Goal: Task Accomplishment & Management: Manage account settings

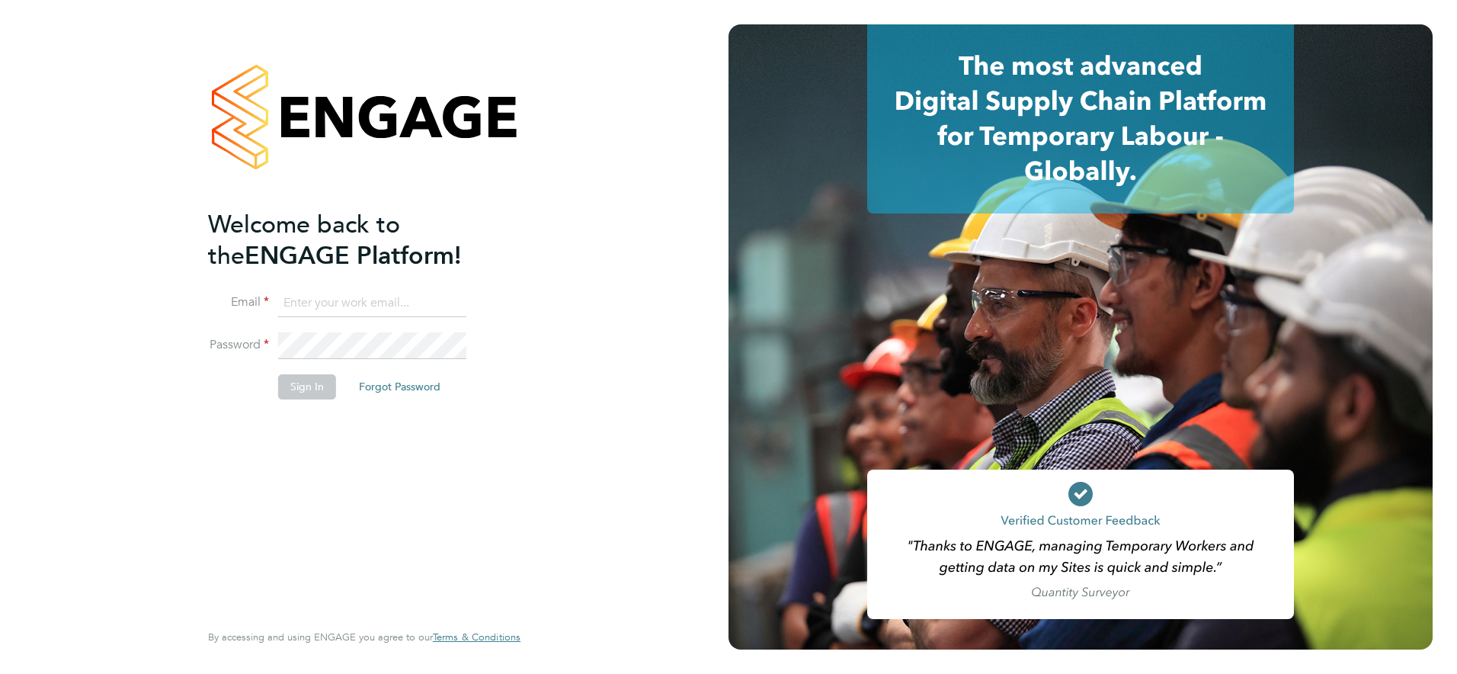
paste input "[EMAIL_ADDRESS][DOMAIN_NAME]"
type input "[EMAIL_ADDRESS][DOMAIN_NAME]"
click at [319, 386] on button "Sign In" at bounding box center [307, 386] width 58 height 24
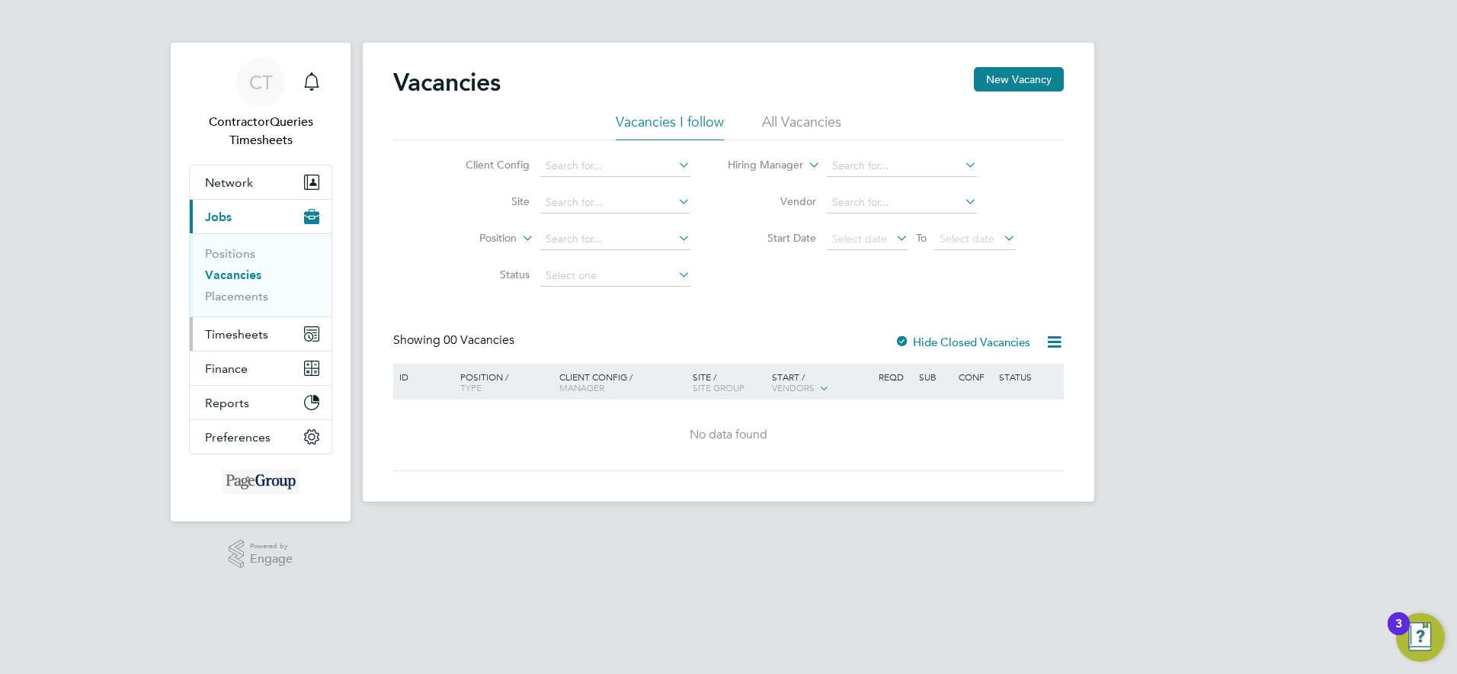
click at [250, 337] on span "Timesheets" at bounding box center [236, 334] width 63 height 14
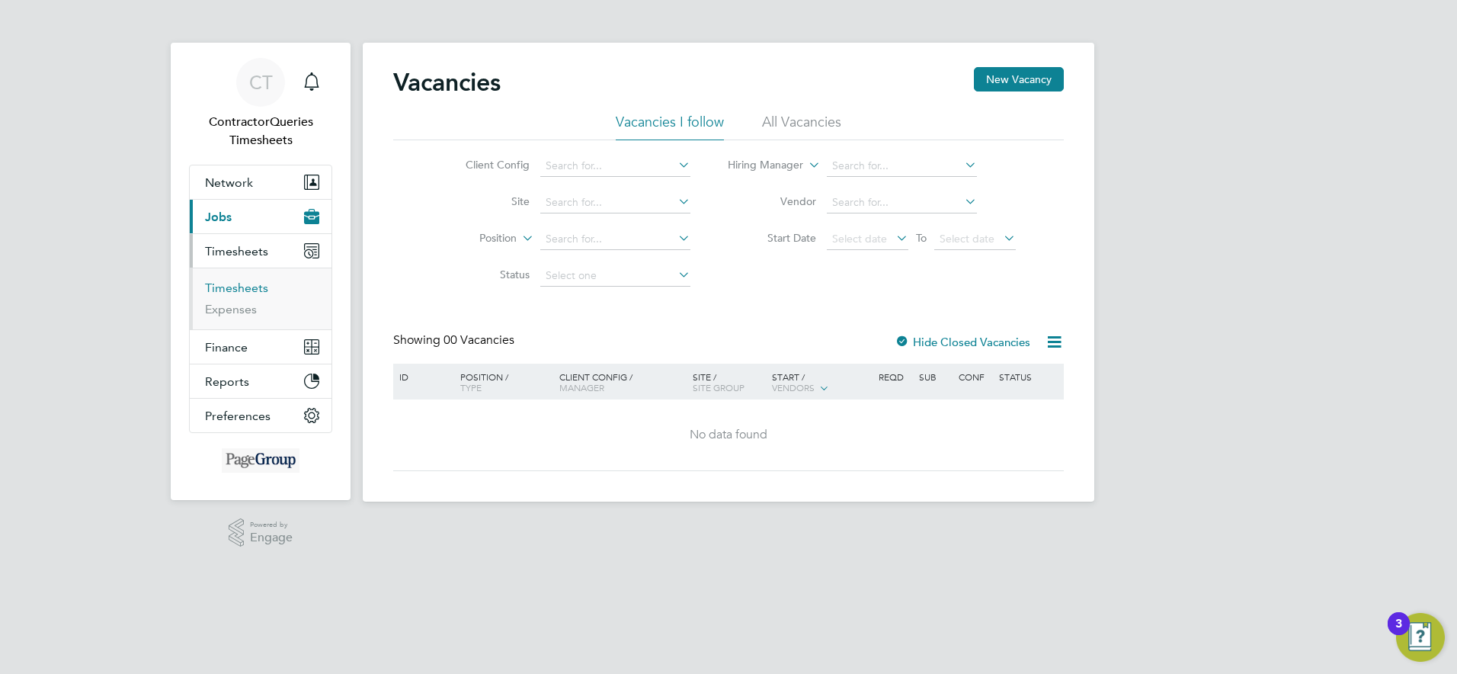
click at [249, 287] on link "Timesheets" at bounding box center [236, 287] width 63 height 14
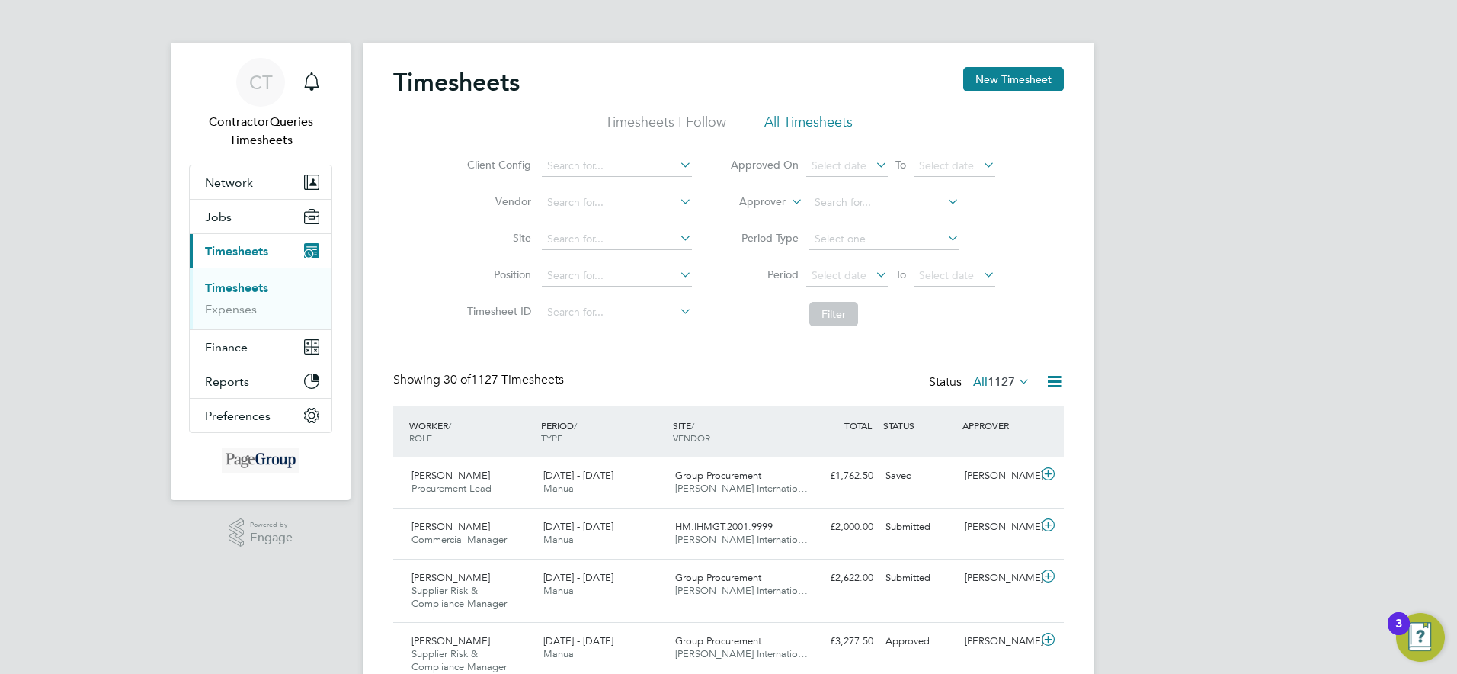
click at [822, 119] on li "All Timesheets" at bounding box center [809, 126] width 88 height 27
click at [849, 272] on span "Select date" at bounding box center [839, 275] width 55 height 14
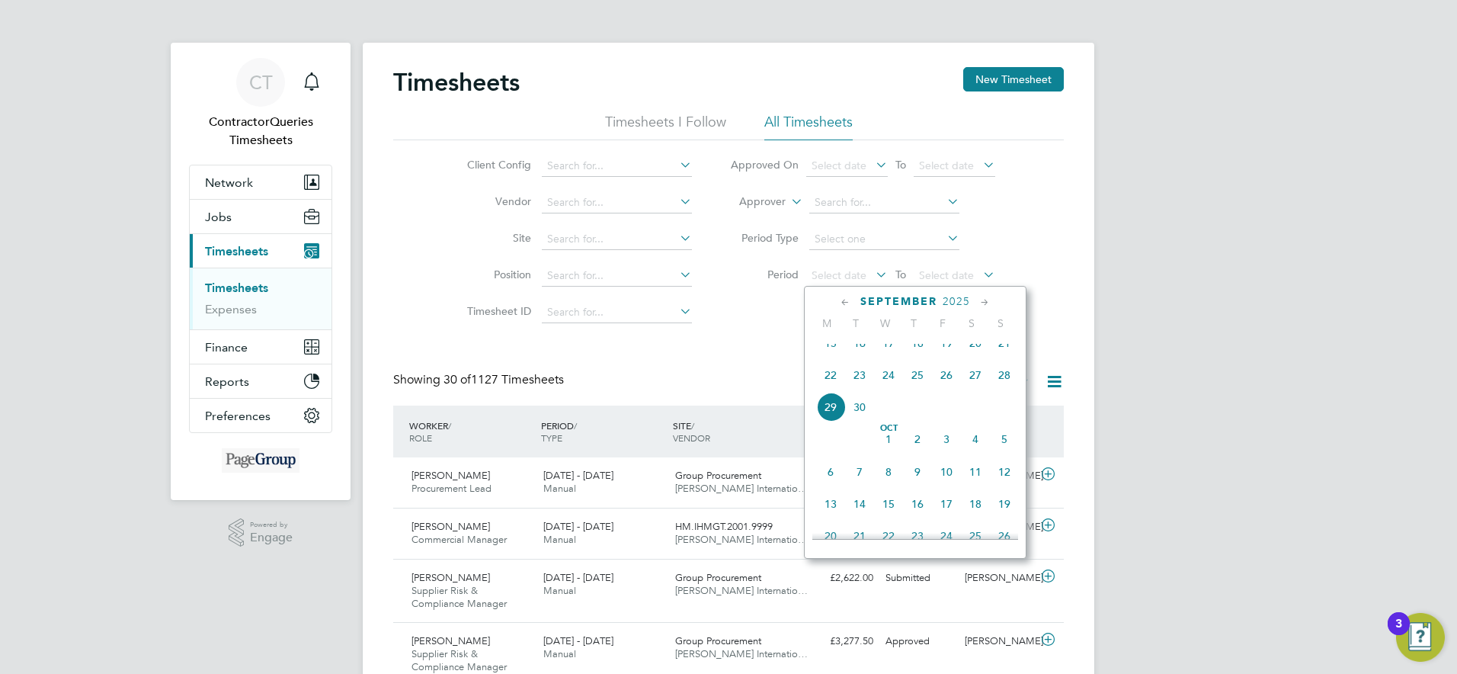
click at [859, 389] on span "23" at bounding box center [859, 375] width 29 height 29
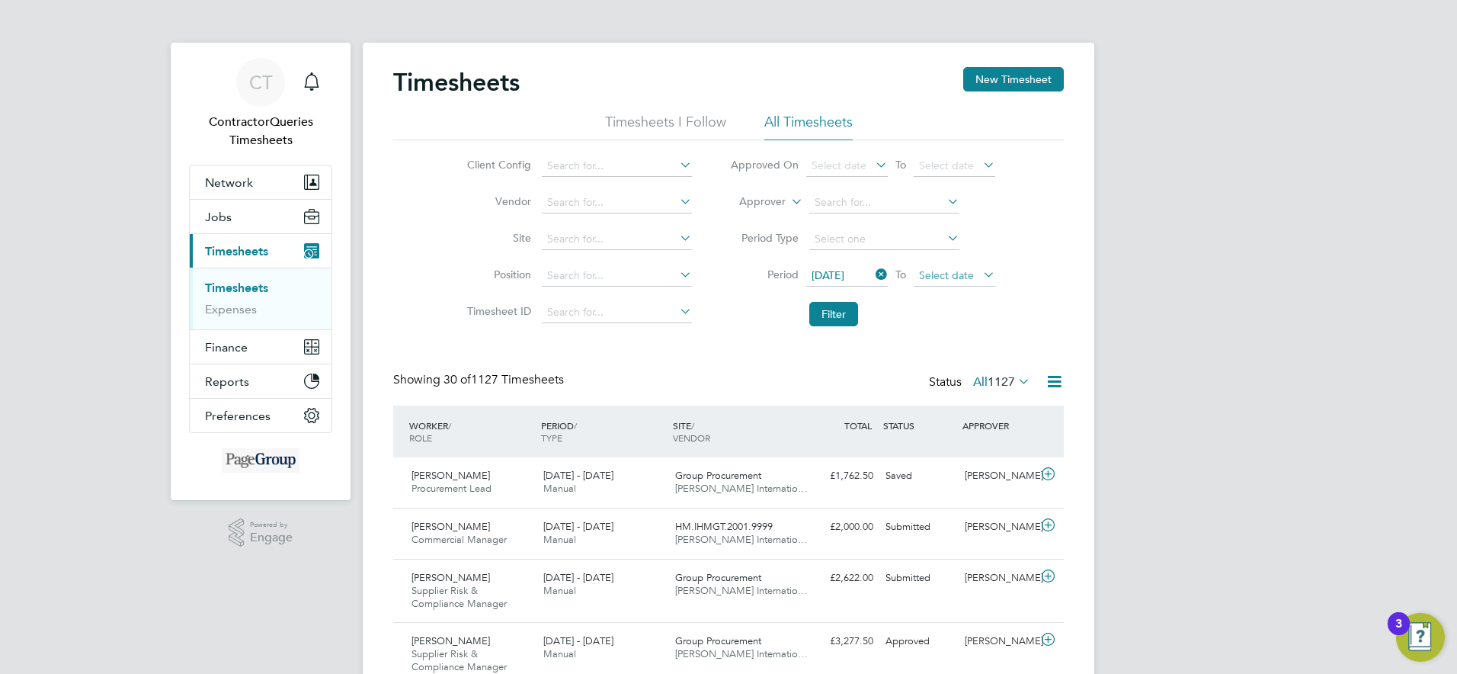
click at [954, 269] on span "Select date" at bounding box center [946, 275] width 55 height 14
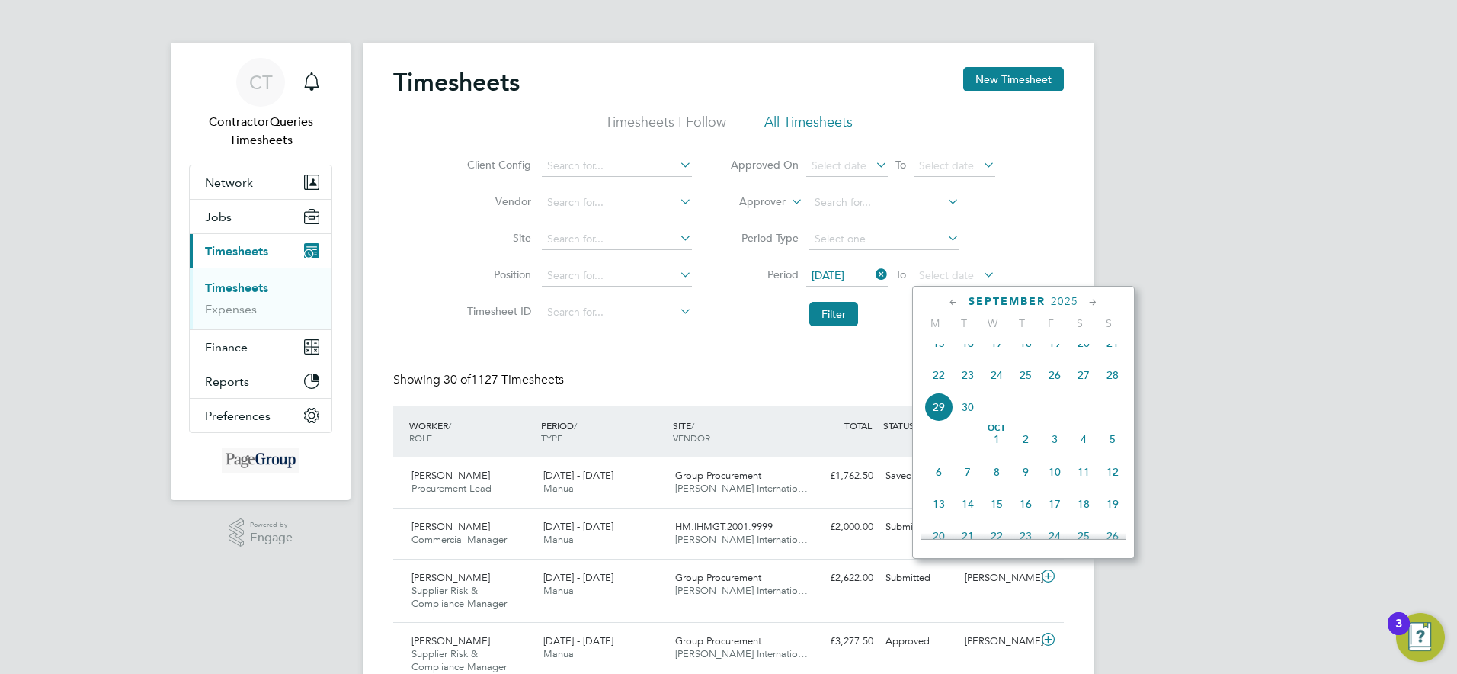
click at [946, 422] on span "29" at bounding box center [939, 407] width 29 height 29
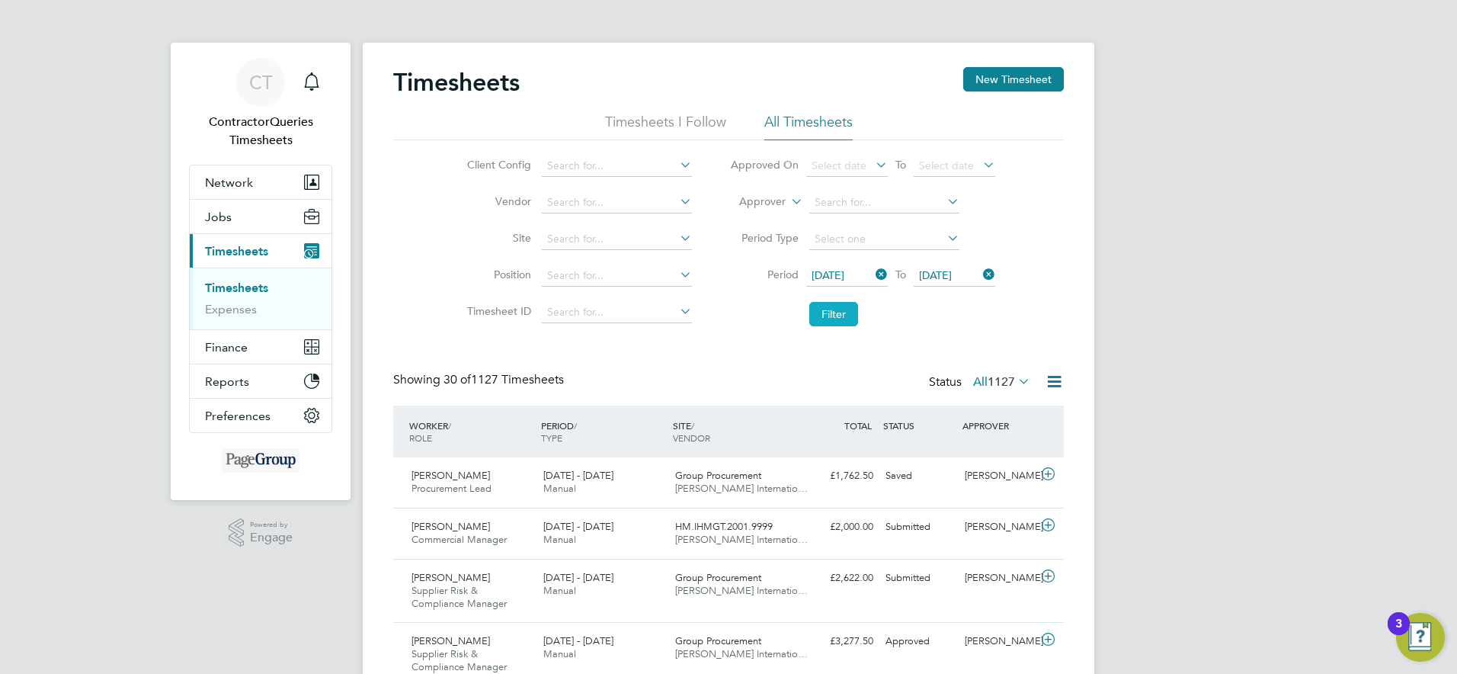
click at [831, 312] on button "Filter" at bounding box center [833, 314] width 49 height 24
click at [1004, 385] on label "All 4" at bounding box center [1012, 381] width 37 height 15
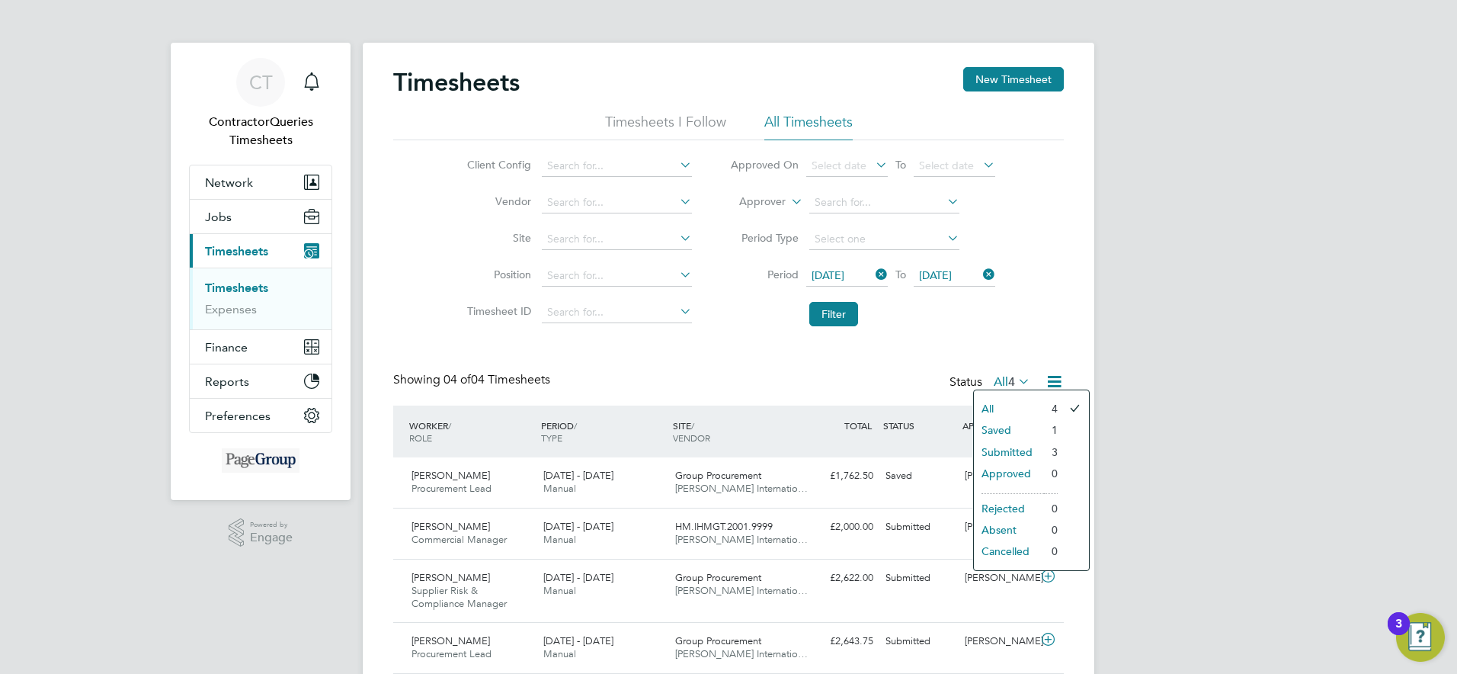
click at [1003, 429] on li "Saved" at bounding box center [1009, 429] width 70 height 21
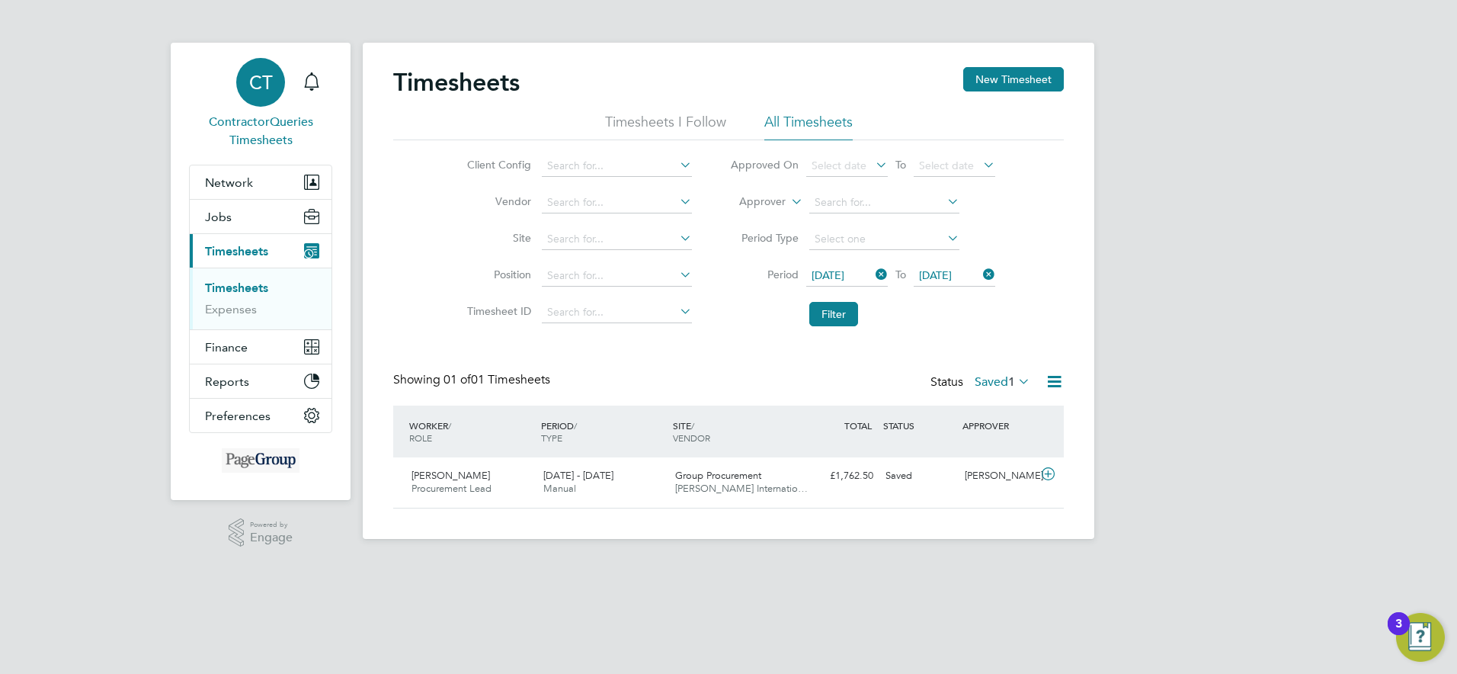
click at [271, 84] on span "CT" at bounding box center [261, 82] width 24 height 20
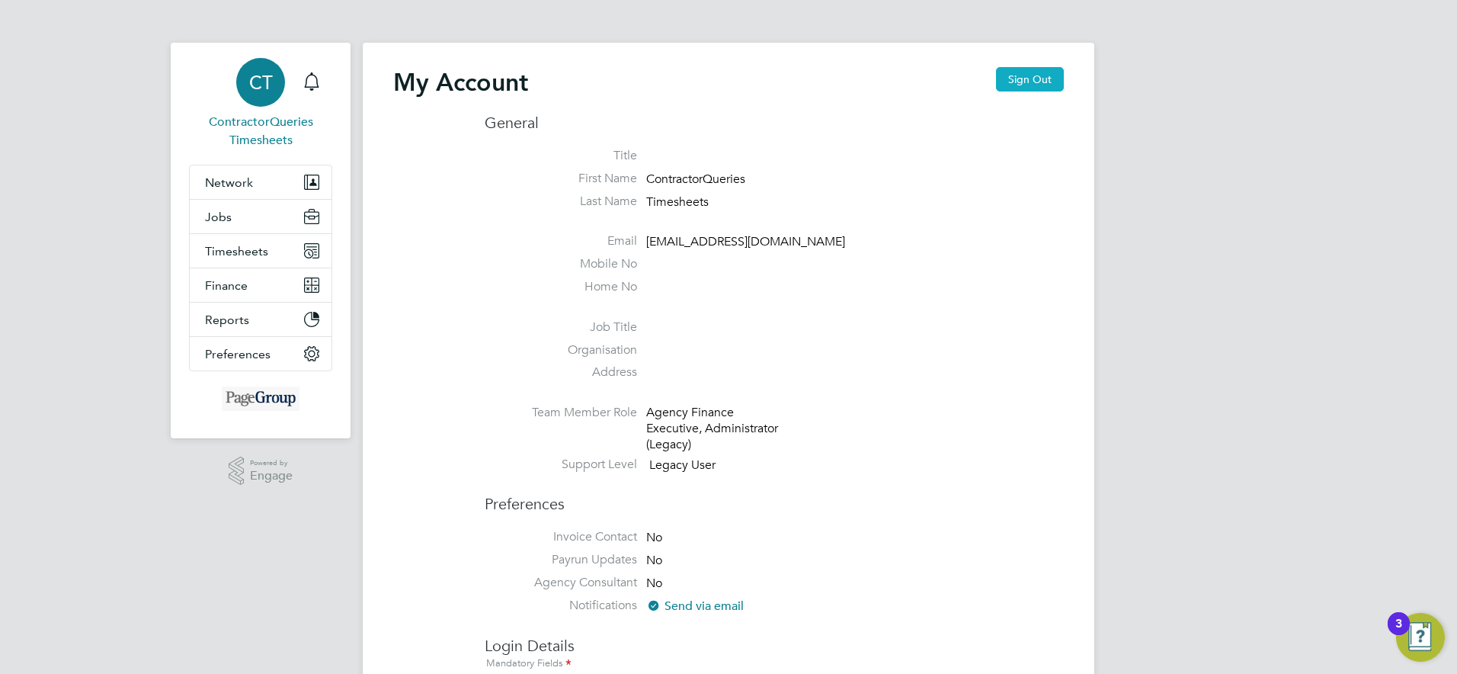
click at [1035, 82] on button "Sign Out" at bounding box center [1030, 79] width 68 height 24
